Goal: Download file/media

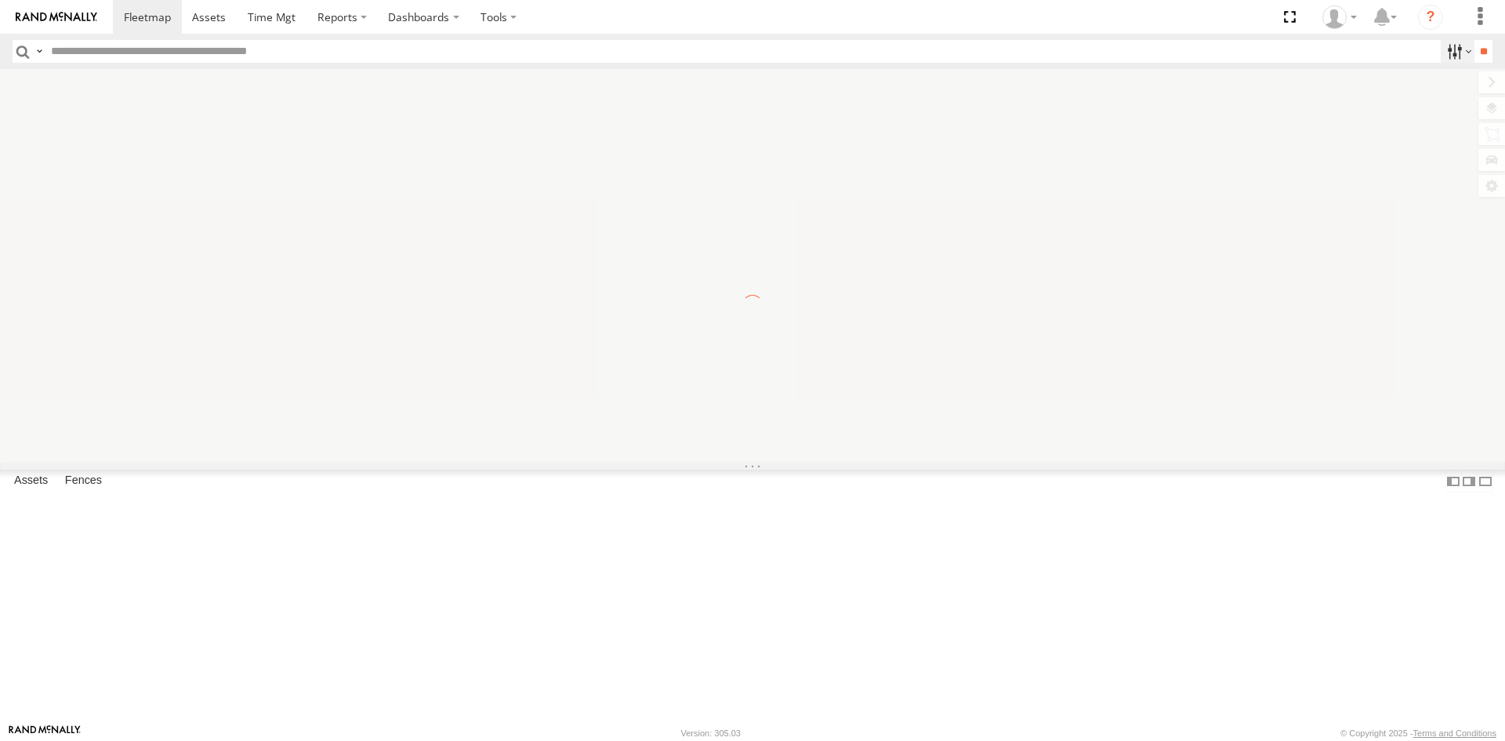
click at [1441, 49] on label at bounding box center [1458, 51] width 34 height 23
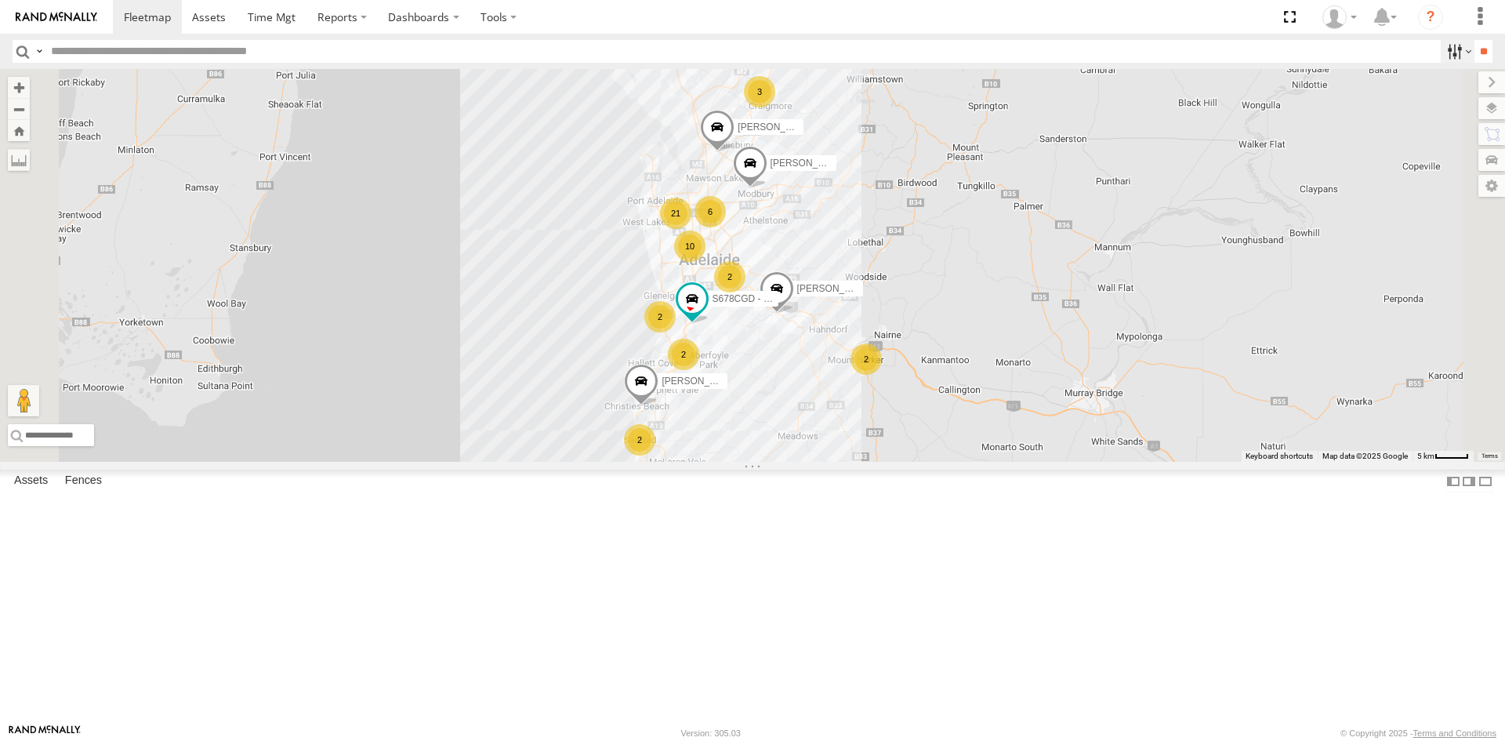
click at [1444, 48] on label at bounding box center [1458, 51] width 34 height 23
click at [270, 16] on span at bounding box center [272, 16] width 48 height 15
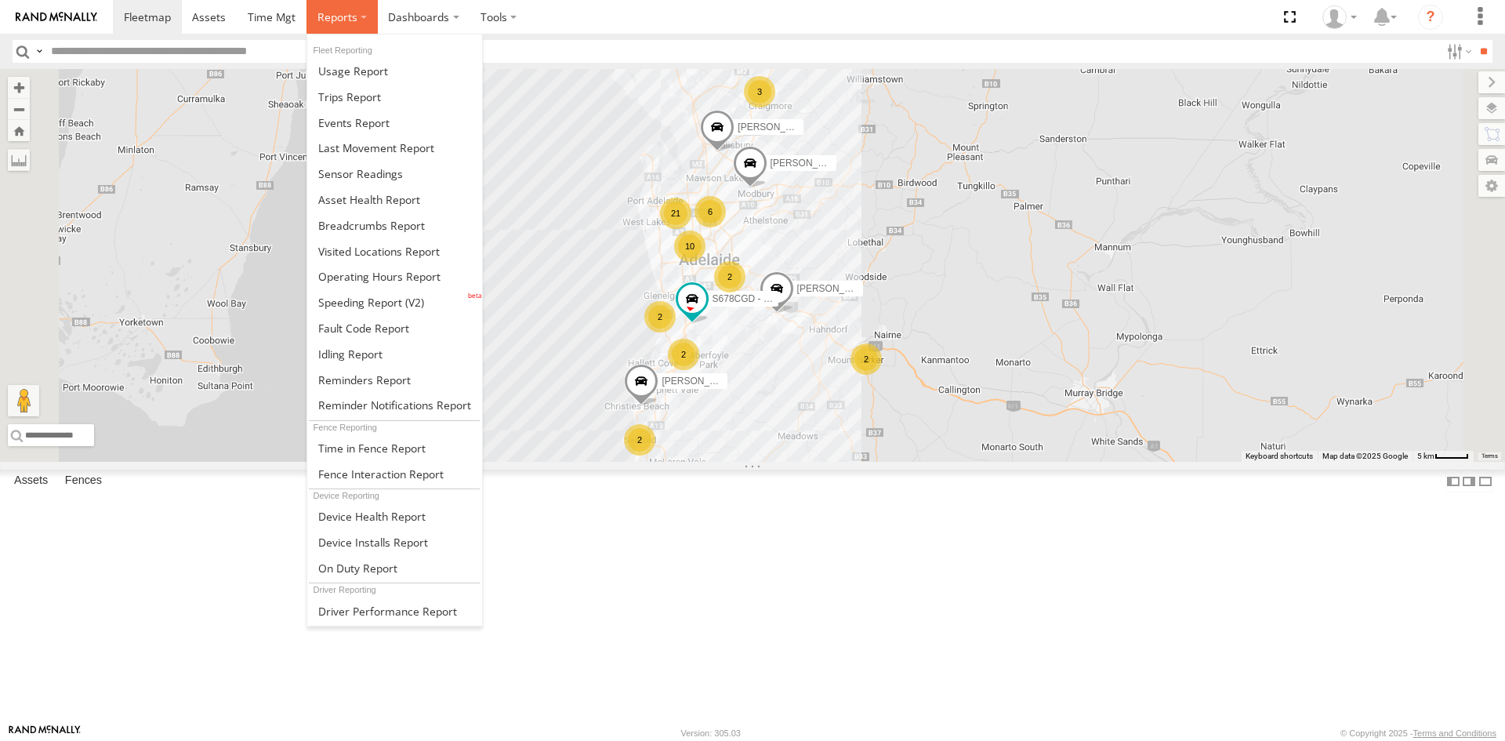
click at [309, 8] on label at bounding box center [341, 17] width 71 height 34
click at [369, 176] on span at bounding box center [360, 173] width 85 height 15
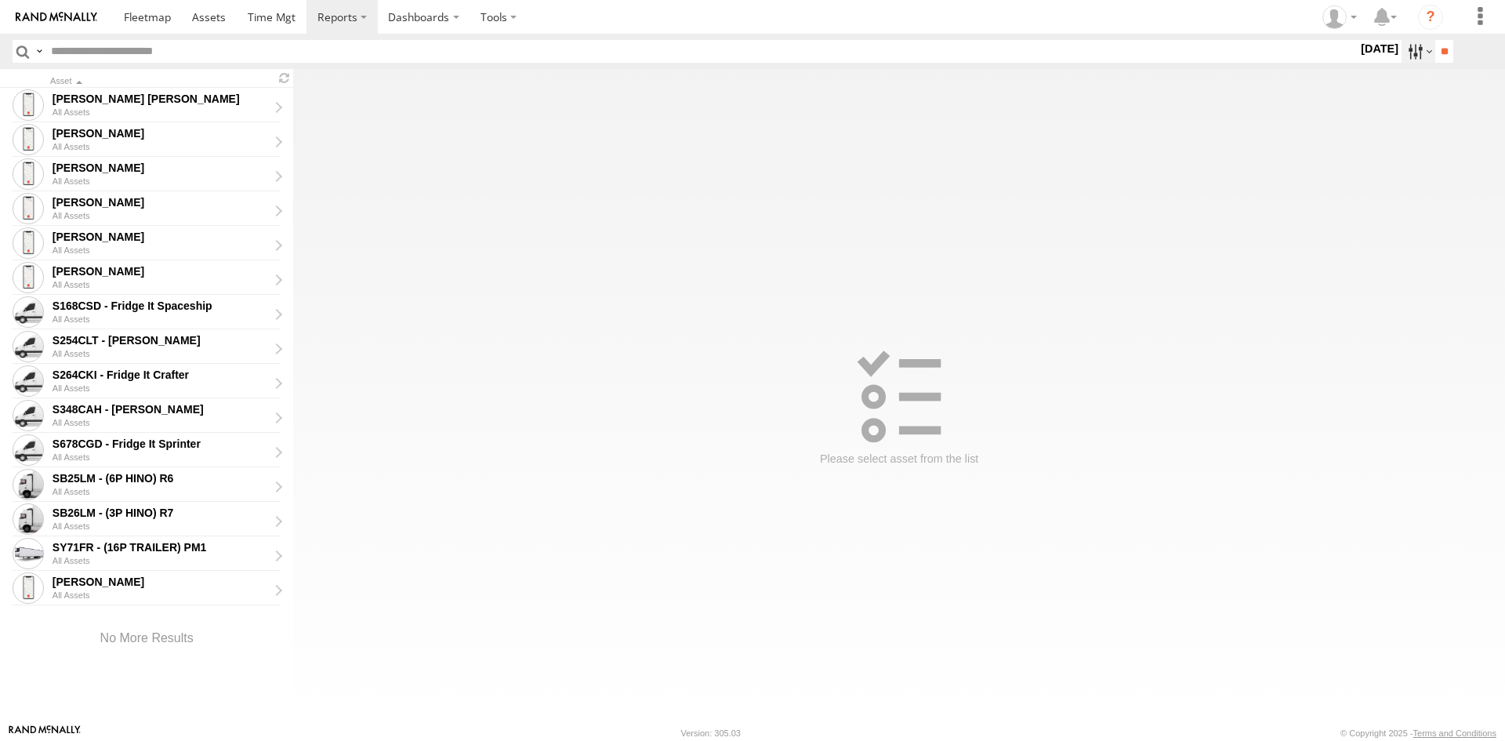
click at [1401, 58] on label at bounding box center [1418, 51] width 34 height 23
click at [0, 0] on label at bounding box center [0, 0] width 0 height 0
click at [1438, 60] on input "**" at bounding box center [1444, 51] width 18 height 23
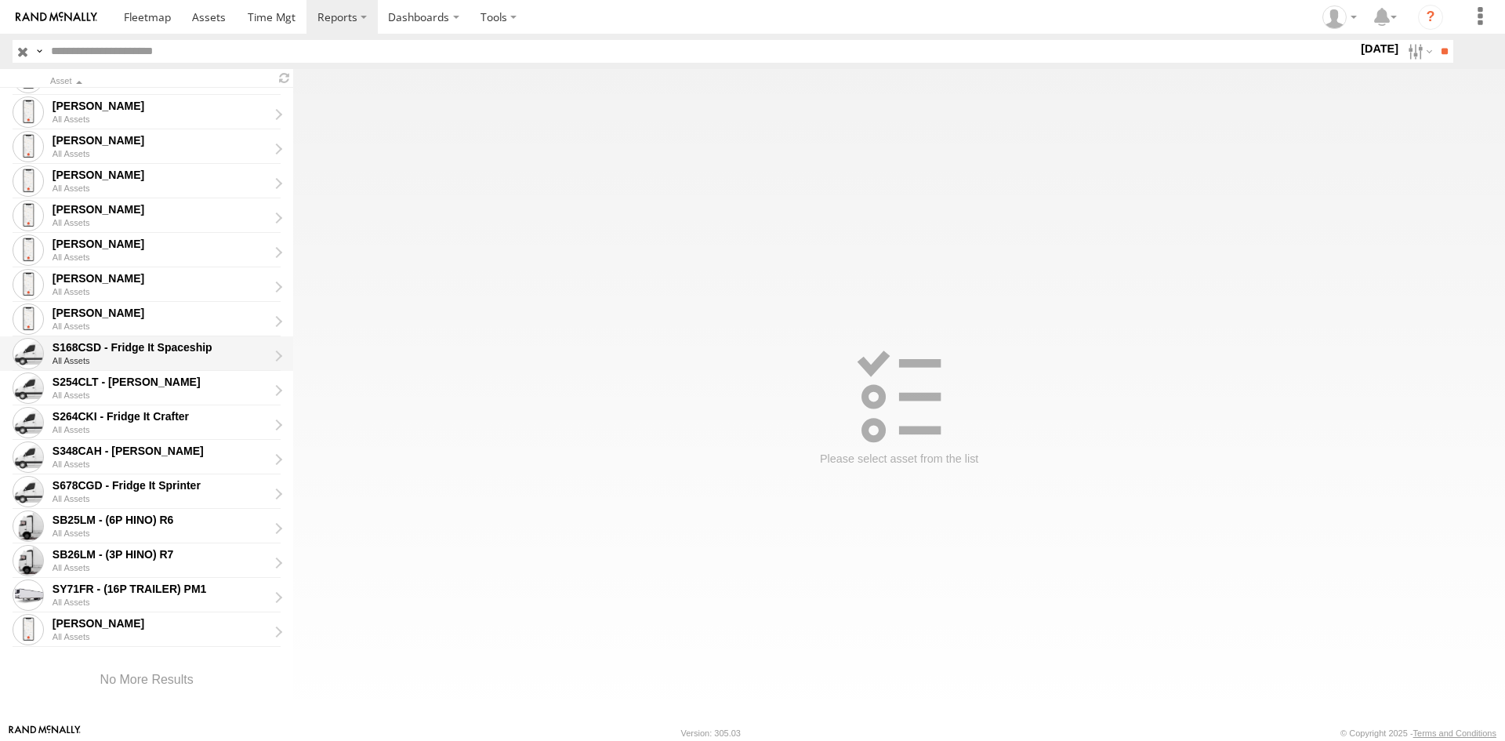
scroll to position [42, 0]
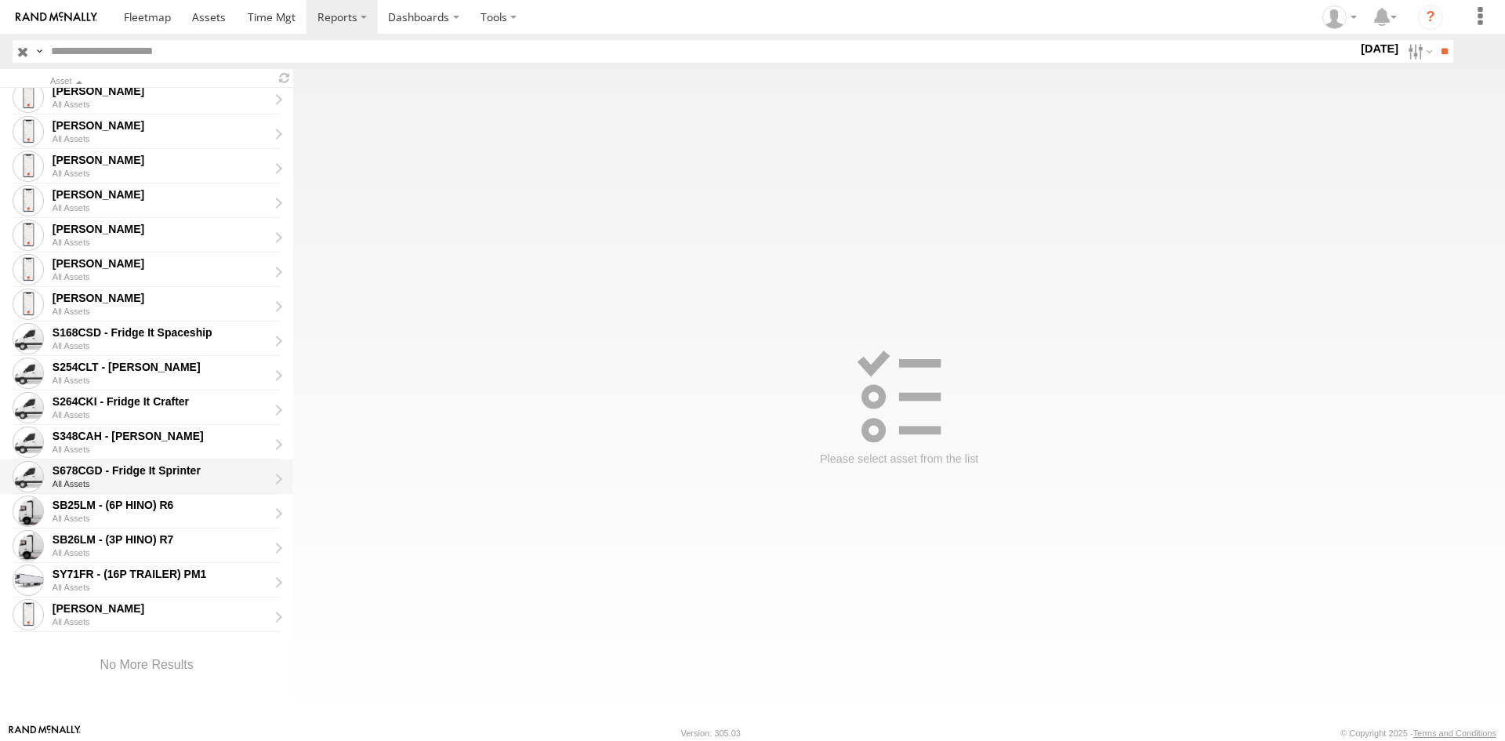
click at [144, 480] on div "All Assets" at bounding box center [166, 483] width 227 height 9
type input "**********"
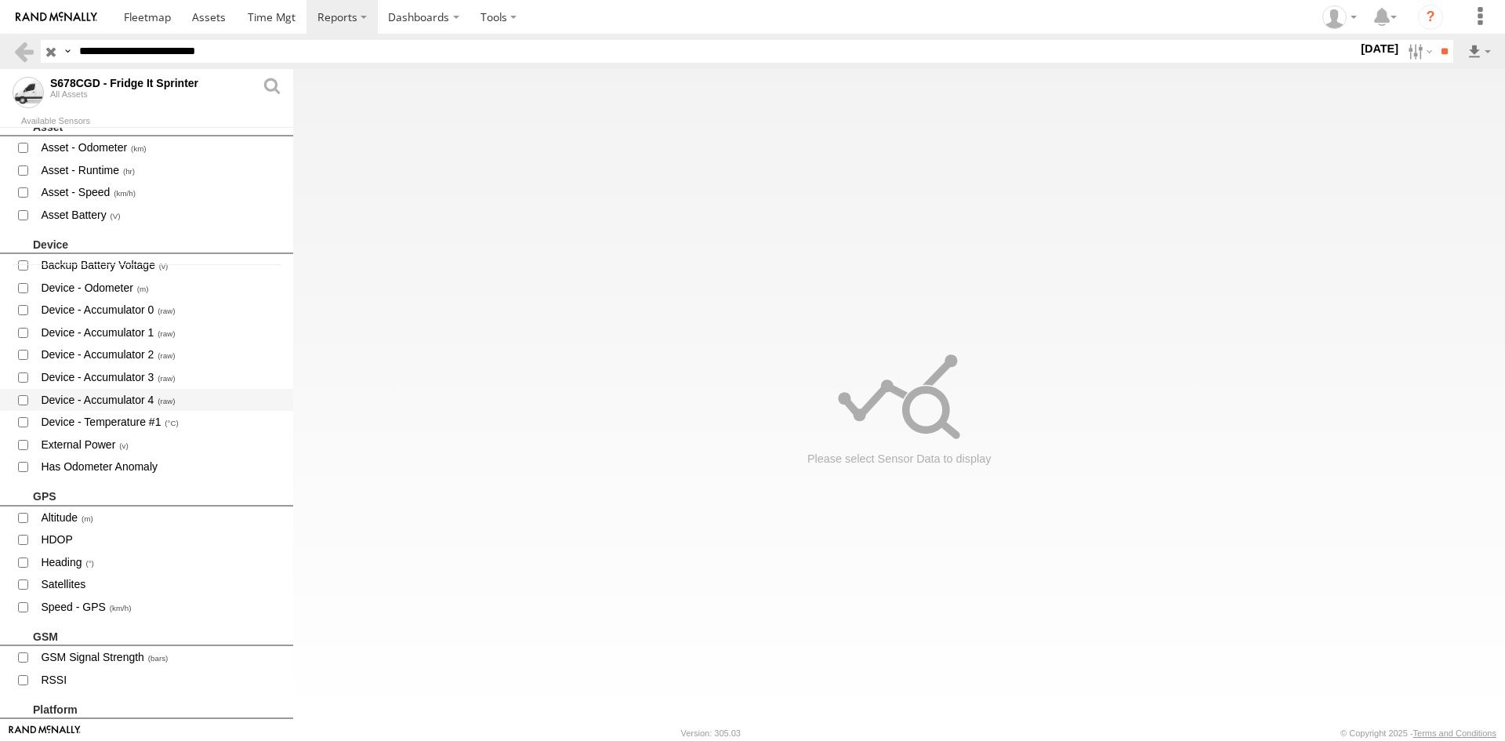
scroll to position [433, 0]
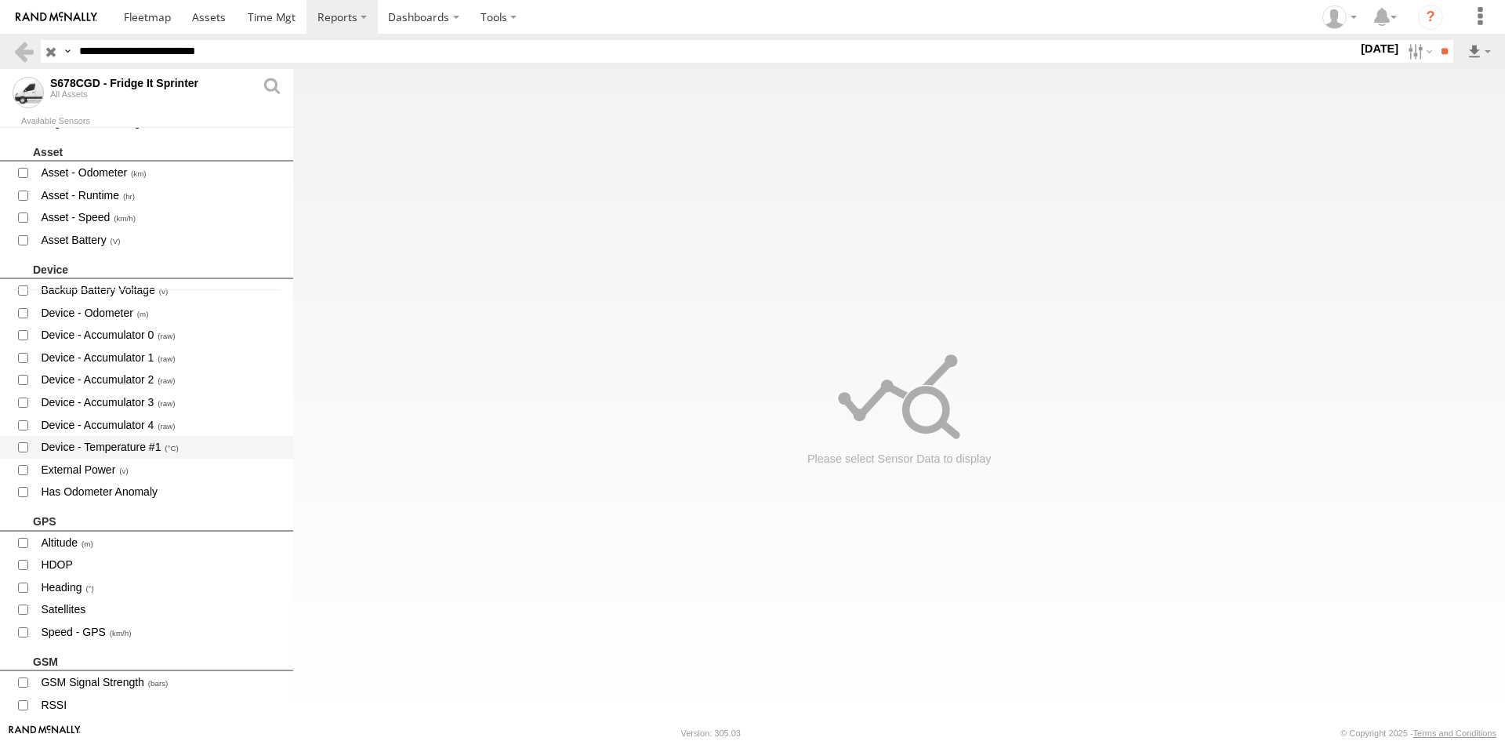
click at [150, 442] on span "Device - Temperature #1" at bounding box center [160, 447] width 242 height 20
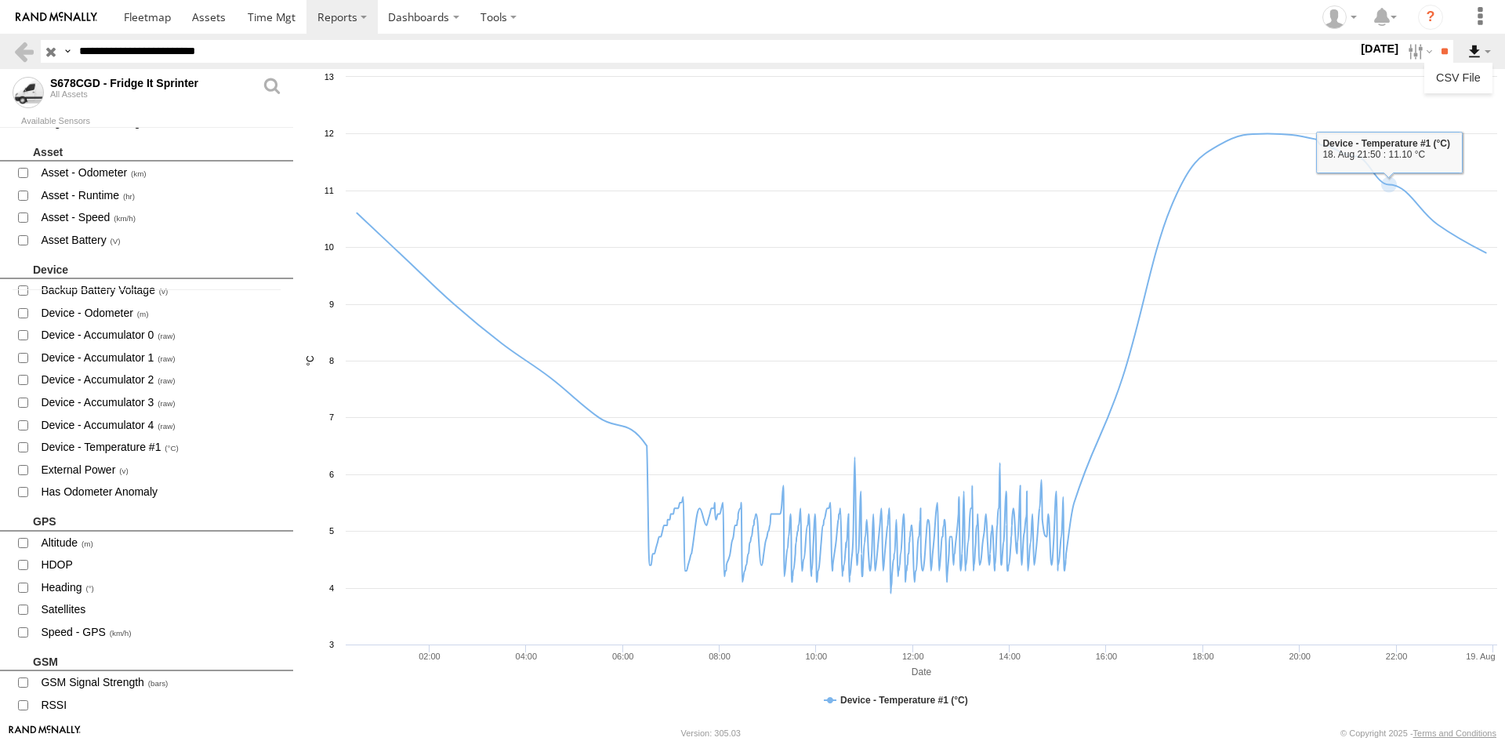
click at [1479, 49] on label at bounding box center [1479, 51] width 27 height 23
click at [1470, 85] on link "CSV File" at bounding box center [1458, 78] width 56 height 24
